Goal: Check status: Check status

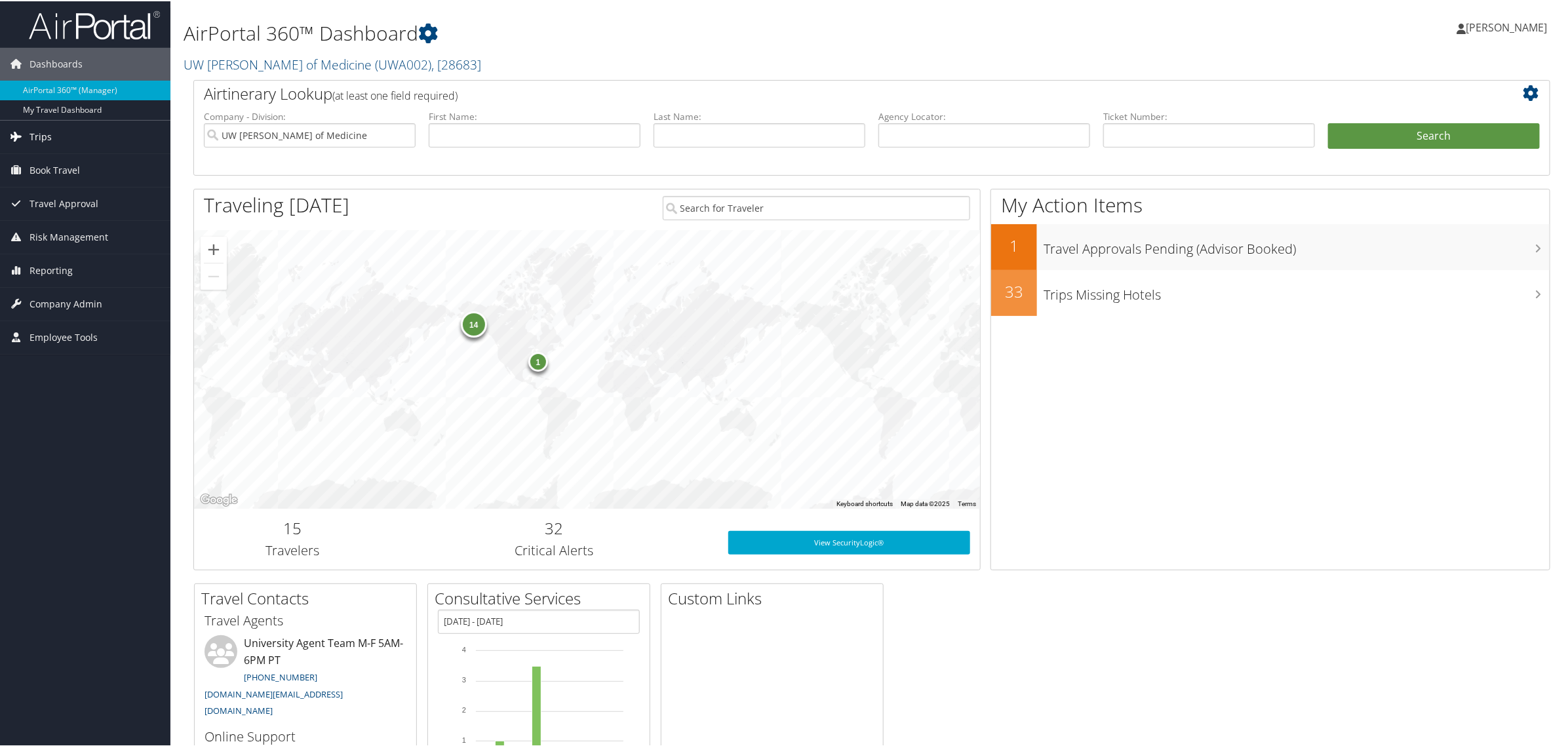
click at [38, 134] on span "Trips" at bounding box center [40, 135] width 22 height 32
click at [47, 168] on link "Airtinerary® Lookup" at bounding box center [85, 162] width 170 height 19
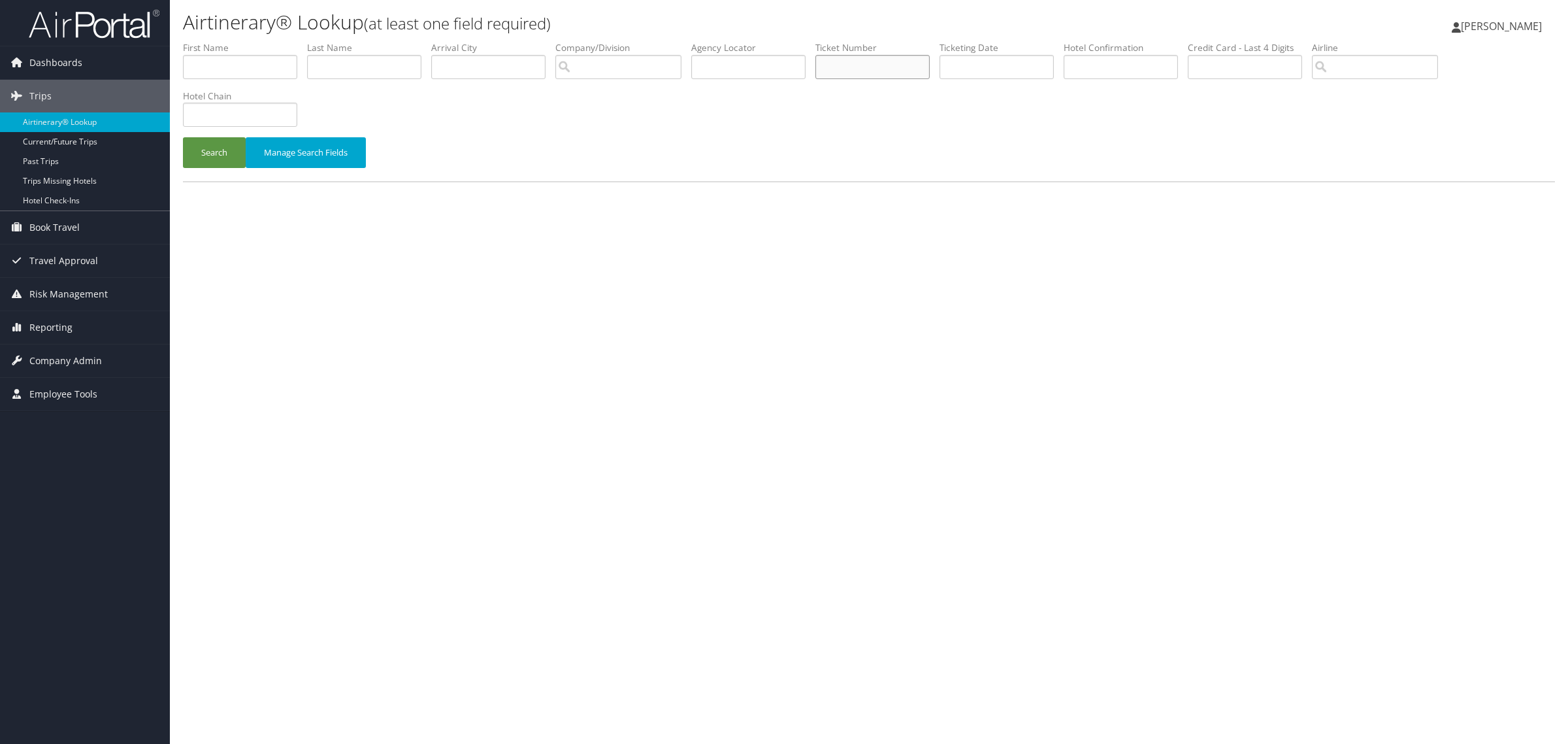
click at [860, 64] on input "text" at bounding box center [872, 67] width 114 height 24
paste input "Ticket Number 0277311351055"
click at [881, 68] on input "Ticket Number 0277311351055" at bounding box center [872, 67] width 114 height 24
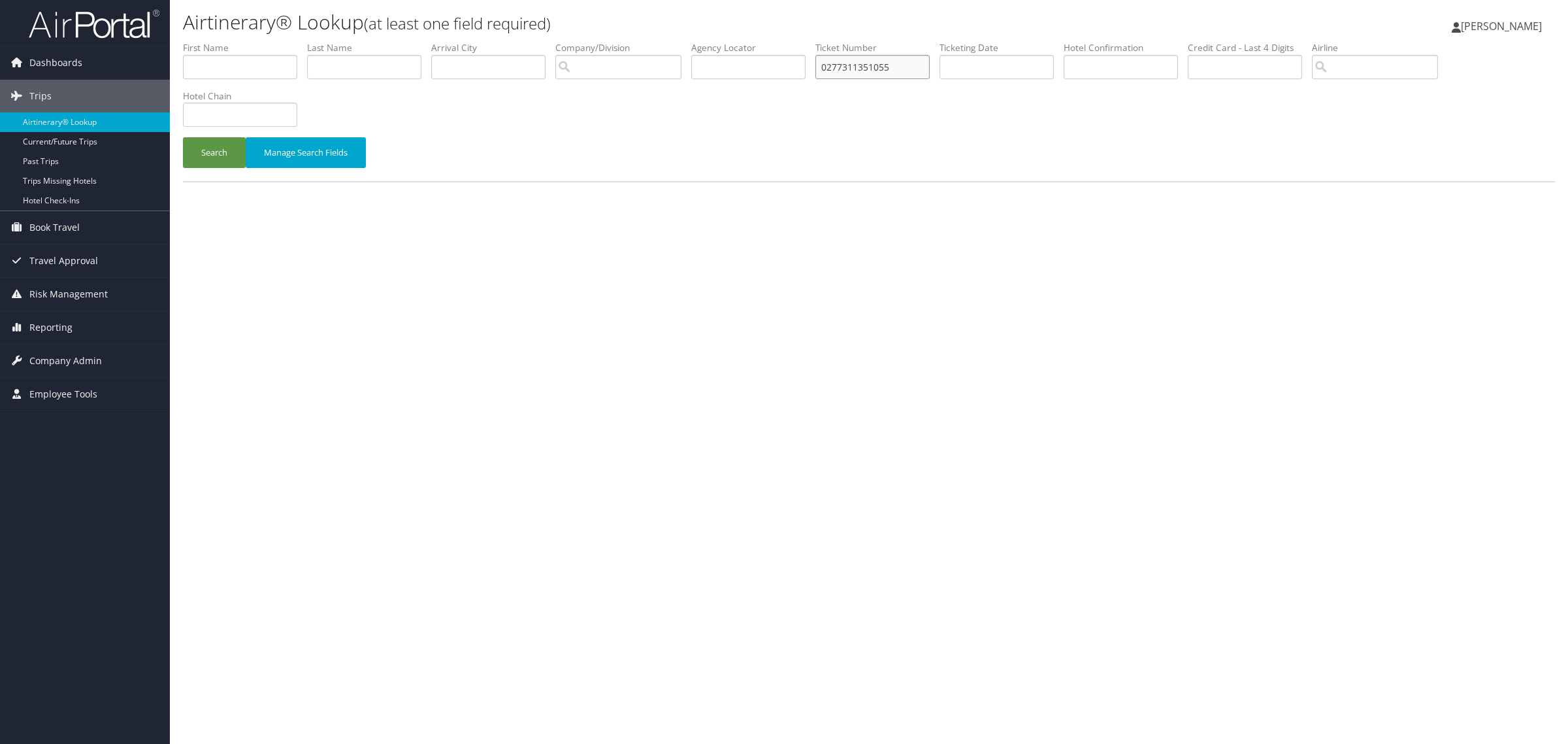
click at [918, 70] on input "0277311351055" at bounding box center [872, 67] width 114 height 24
click at [183, 137] on button "Search" at bounding box center [214, 153] width 63 height 31
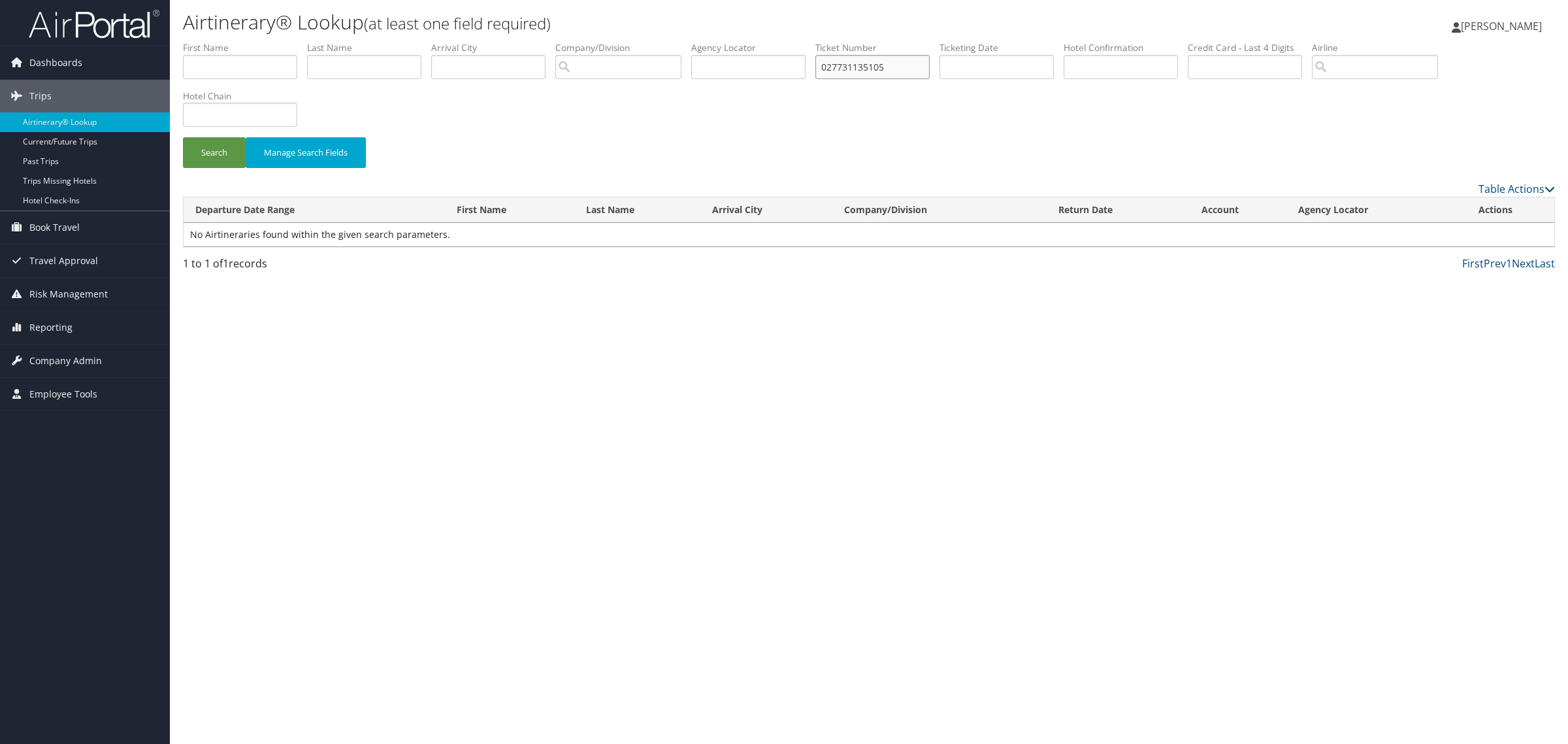
type input "027731135105"
click at [183, 137] on button "Search" at bounding box center [214, 153] width 63 height 31
